Goal: Use online tool/utility: Utilize a website feature to perform a specific function

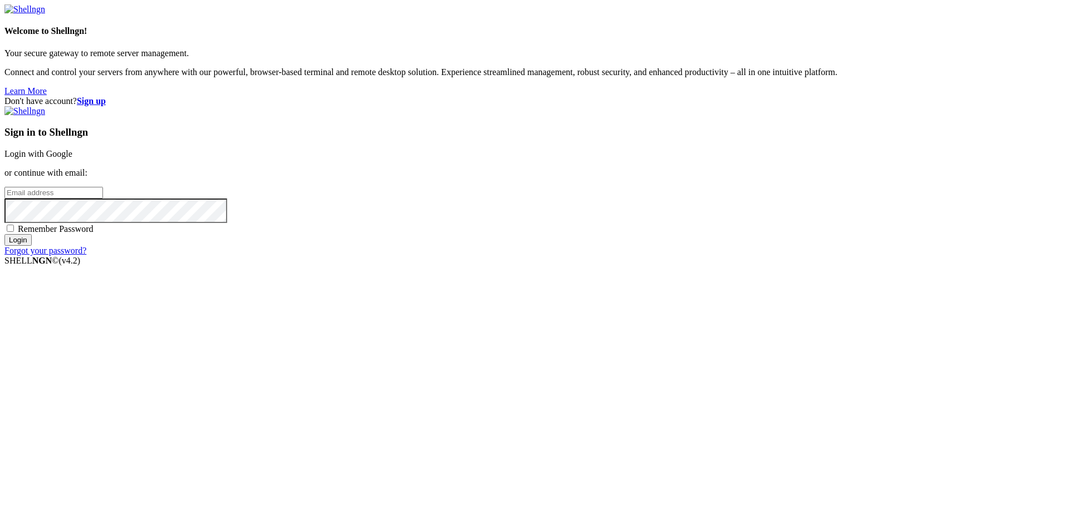
click at [103, 199] on input "email" at bounding box center [53, 193] width 99 height 12
type input "[EMAIL_ADDRESS][DOMAIN_NAME]"
click at [93, 234] on span "Remember Password" at bounding box center [56, 228] width 76 height 9
click at [14, 232] on input "Remember Password" at bounding box center [10, 228] width 7 height 7
checkbox input "true"
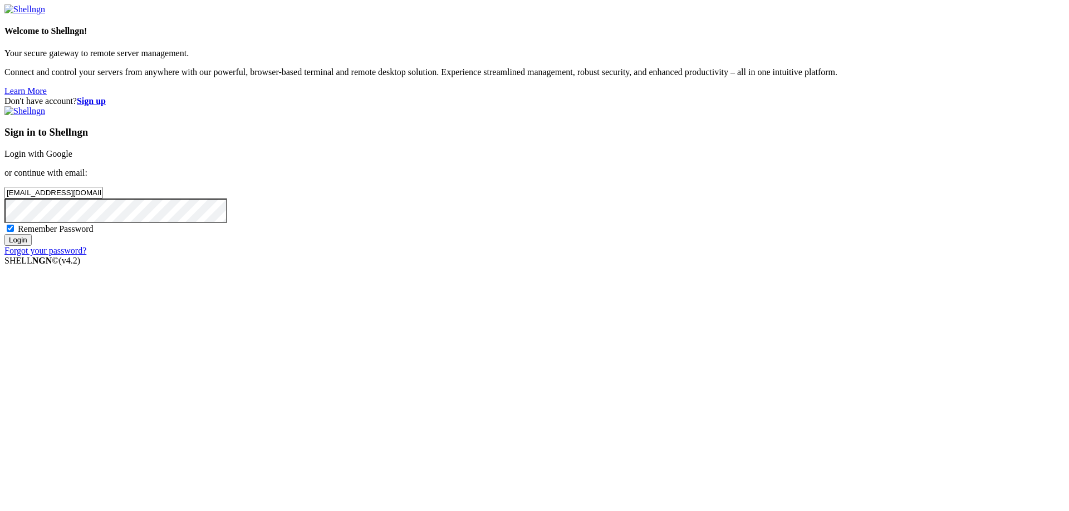
click at [32, 246] on input "Login" at bounding box center [17, 240] width 27 height 12
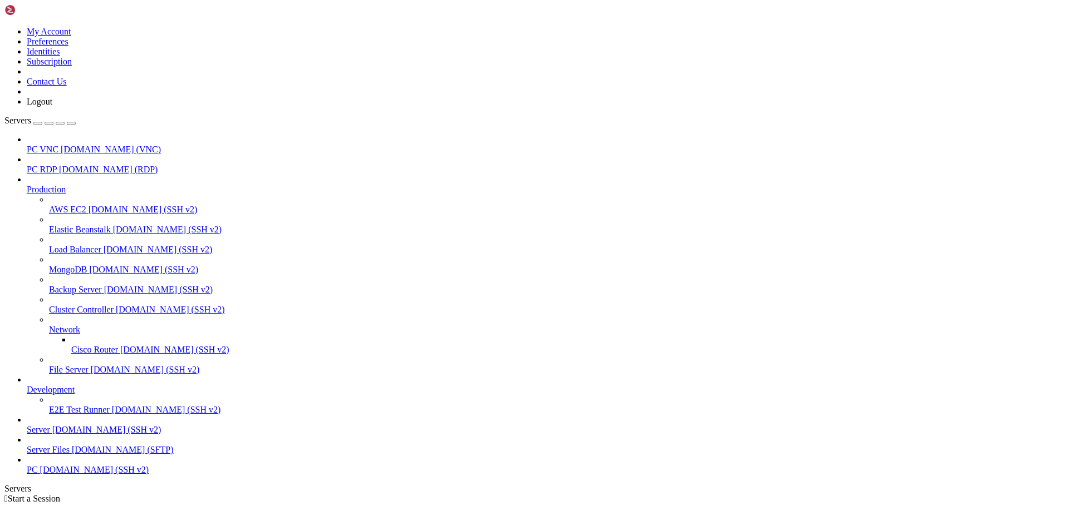
scroll to position [56, 0]
click at [52, 426] on span "[DOMAIN_NAME] (SSH v2)" at bounding box center [106, 429] width 109 height 9
click at [38, 473] on span "PC" at bounding box center [32, 469] width 11 height 9
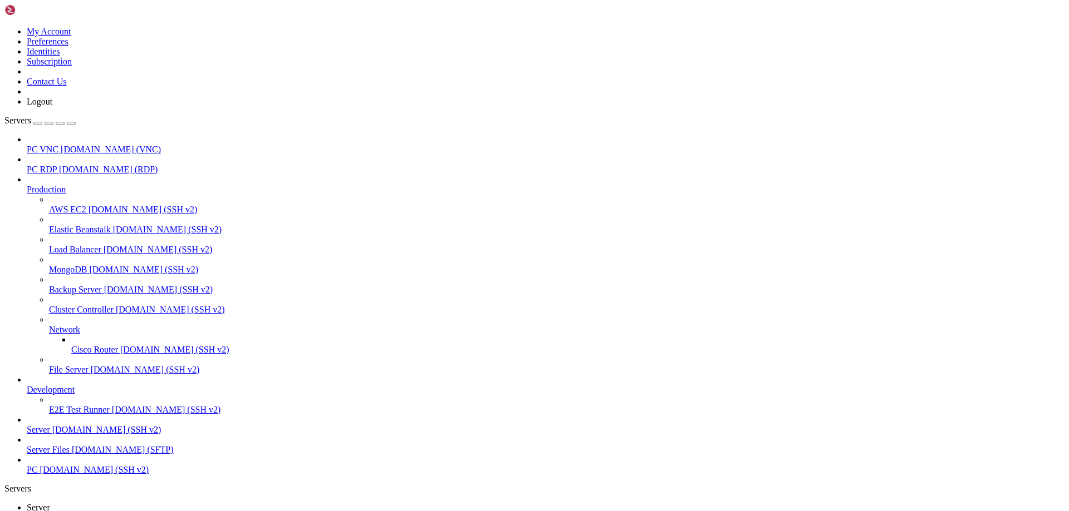
click at [38, 473] on span "PC" at bounding box center [32, 469] width 11 height 9
click at [148, 503] on link "Server " at bounding box center [545, 513] width 1037 height 20
click at [159, 503] on link "Server " at bounding box center [545, 513] width 1037 height 20
